Goal: Information Seeking & Learning: Check status

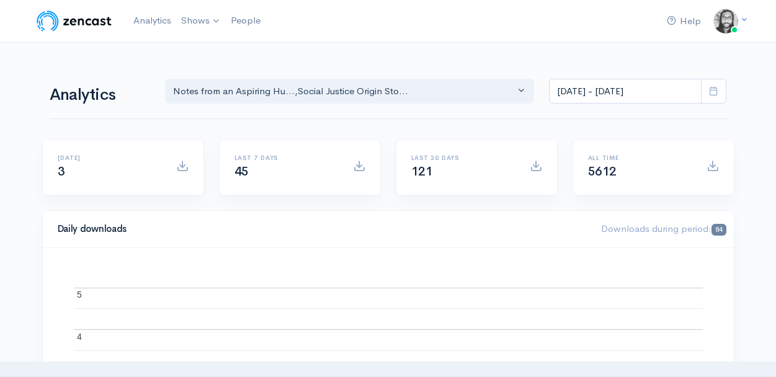
select select "14701"
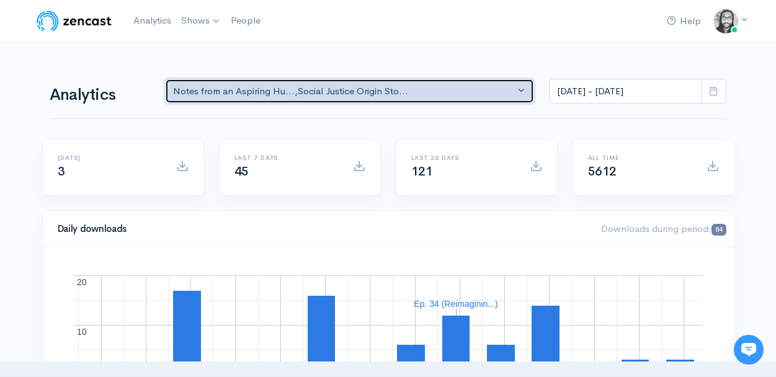
click at [358, 93] on div "Notes from an Aspiring Hu... , Social Justice Origin Sto..." at bounding box center [344, 91] width 342 height 14
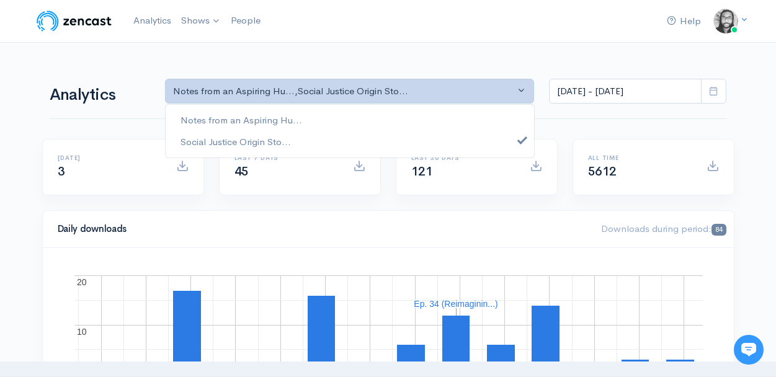
click at [359, 107] on div "Notes from an Aspiring Hu... Social Justice Origin Sto..." at bounding box center [350, 131] width 370 height 54
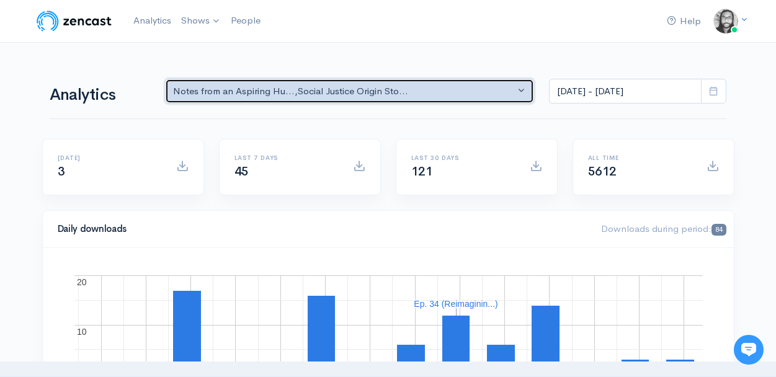
click at [364, 91] on div "Notes from an Aspiring Hu... , Social Justice Origin Sto..." at bounding box center [344, 91] width 342 height 14
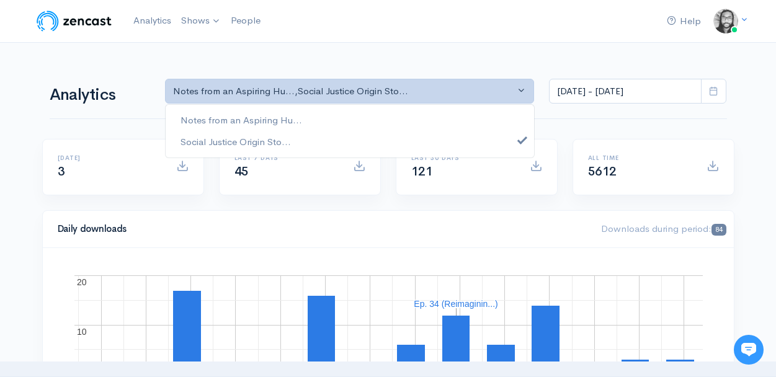
click at [388, 38] on nav "Help Notifications View all Your profile Team settings Default team Current Log…" at bounding box center [388, 21] width 776 height 43
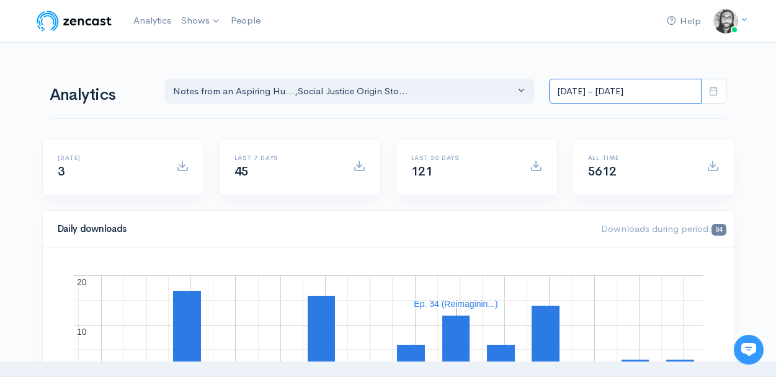
click at [609, 85] on input "[DATE] - [DATE]" at bounding box center [625, 91] width 153 height 25
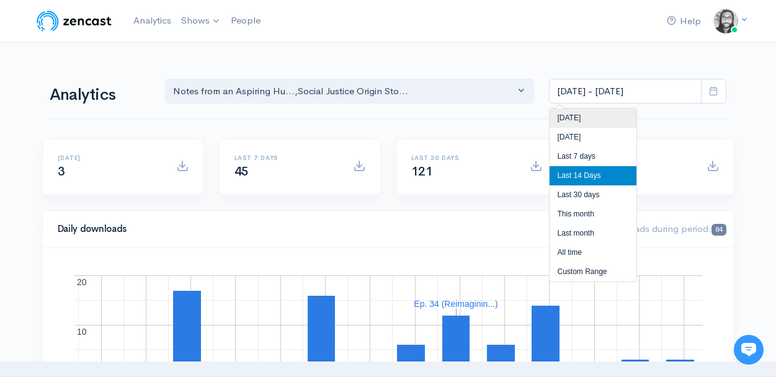
click at [601, 117] on li "[DATE]" at bounding box center [592, 118] width 87 height 19
type input "[DATE] - [DATE]"
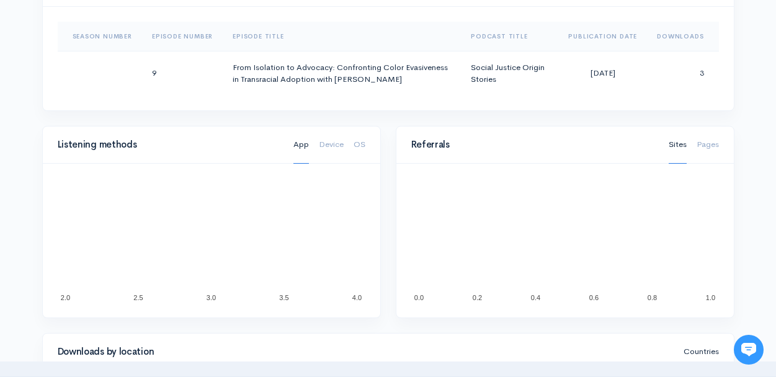
scroll to position [647, 0]
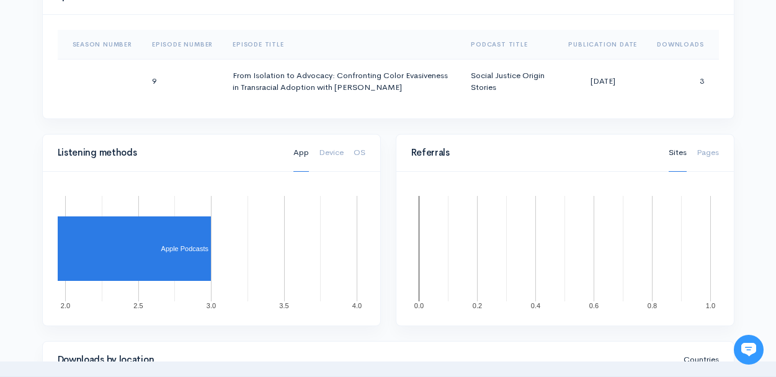
click at [538, 106] on div "Season Number Episode Number Episode Title Podcast Title Publication Date Downl…" at bounding box center [388, 67] width 691 height 104
click at [752, 101] on div "Help Notifications View all Your profile Team settings Default team Current Log…" at bounding box center [388, 113] width 776 height 1521
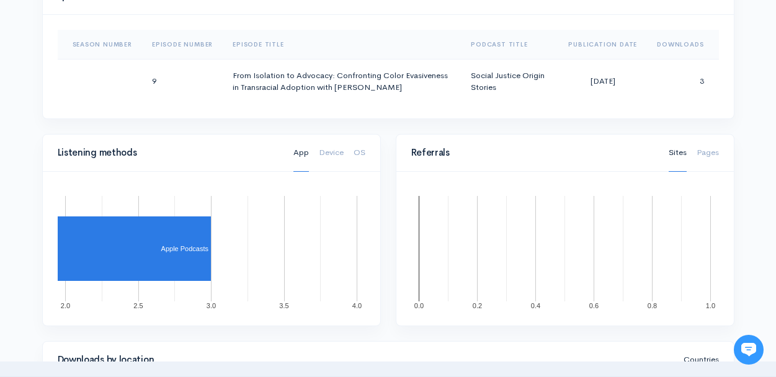
click at [752, 101] on div "Help Notifications View all Your profile Team settings Default team Current Log…" at bounding box center [388, 113] width 776 height 1521
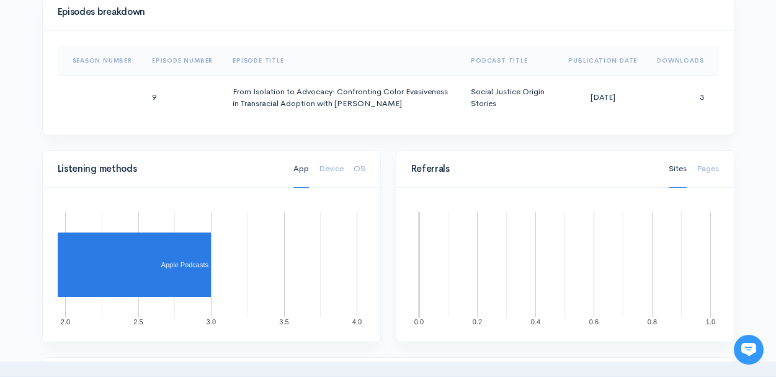
scroll to position [623, 0]
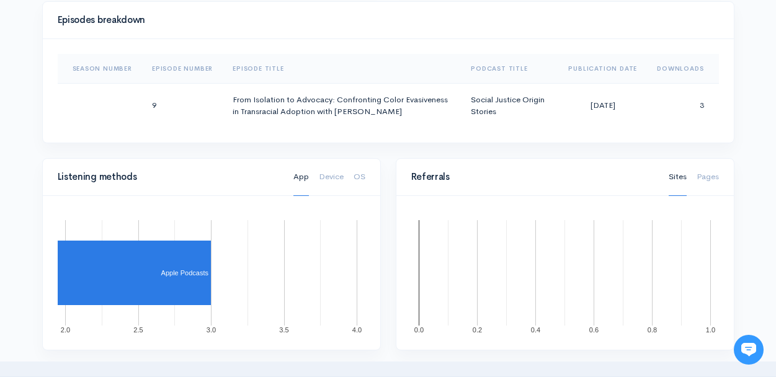
click at [752, 101] on div "Help Notifications View all Your profile Team settings Default team Current Log…" at bounding box center [388, 137] width 776 height 1521
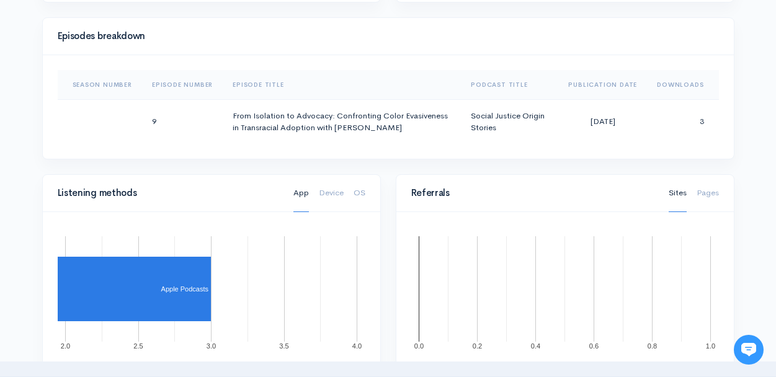
click at [752, 101] on div "Help Notifications View all Your profile Team settings Default team Current Log…" at bounding box center [388, 153] width 776 height 1521
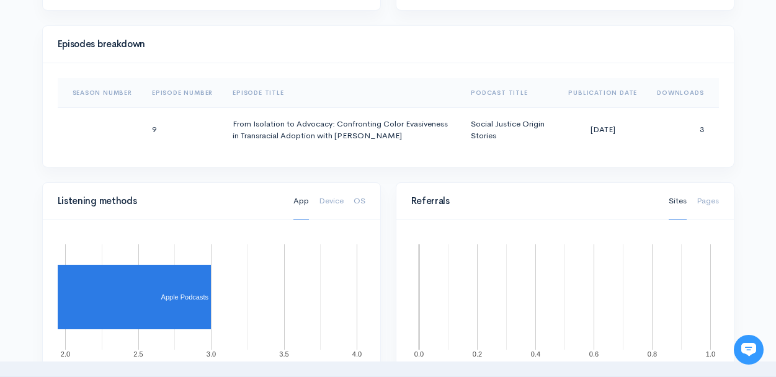
scroll to position [591, 0]
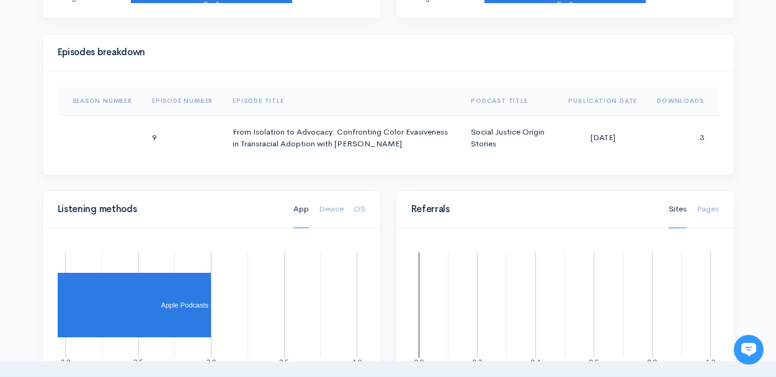
click at [752, 101] on div "Help Notifications View all Your profile Team settings Default team Current Log…" at bounding box center [388, 169] width 776 height 1521
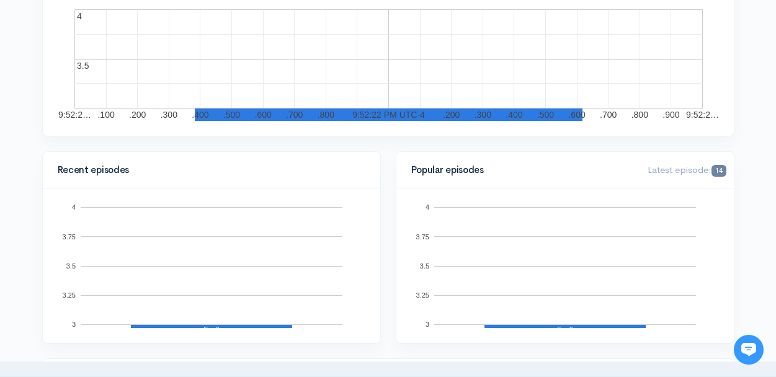
scroll to position [0, 0]
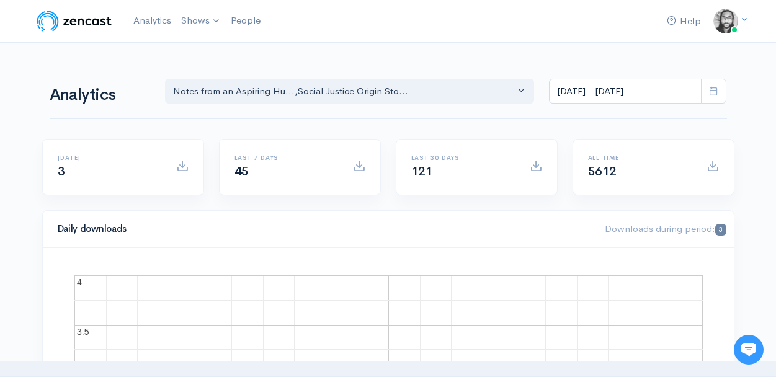
click at [706, 42] on link "Your profile" at bounding box center [682, 50] width 117 height 22
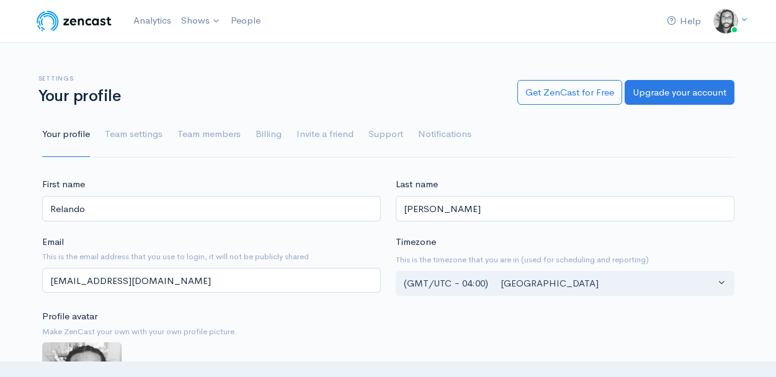
click at [287, 73] on div "Settings Your profile Get ZenCast for Free Upgrade your account Your profile Te…" at bounding box center [388, 108] width 692 height 97
click at [90, 17] on img at bounding box center [74, 21] width 79 height 25
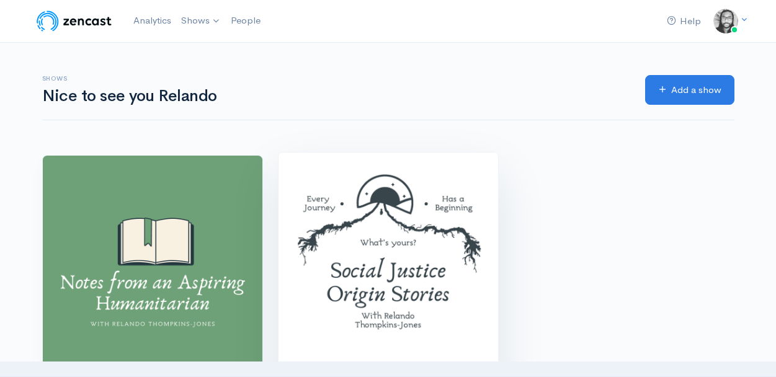
click at [389, 197] on img at bounding box center [388, 263] width 220 height 220
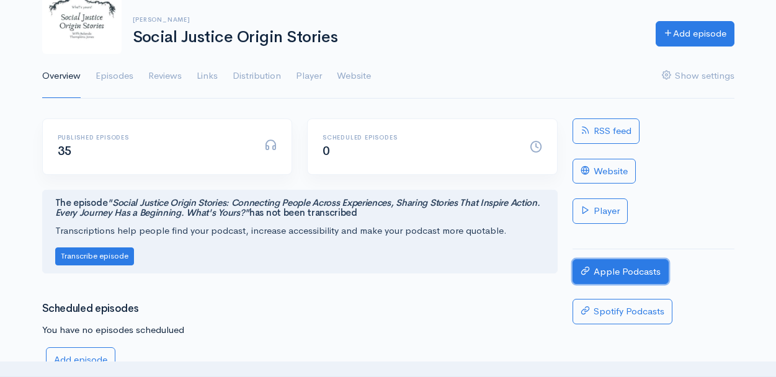
click at [638, 273] on link "Apple Podcasts" at bounding box center [620, 271] width 96 height 25
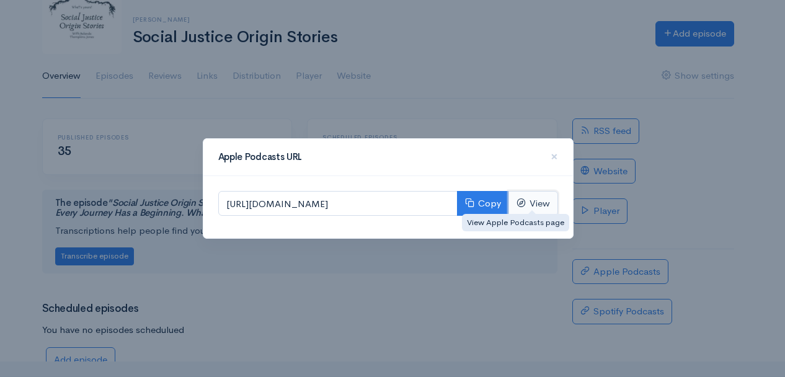
click at [531, 210] on link "View" at bounding box center [533, 203] width 50 height 25
